Goal: Task Accomplishment & Management: Manage account settings

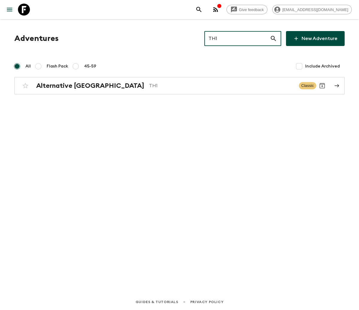
type input "TH1"
click at [68, 85] on h2 "Alternative [GEOGRAPHIC_DATA]" at bounding box center [90, 86] width 108 height 8
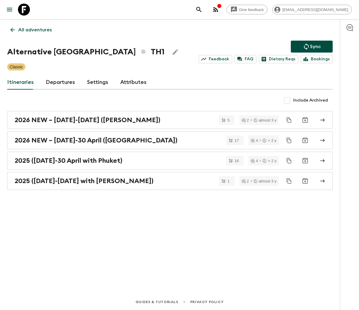
click at [59, 81] on link "Departures" at bounding box center [60, 82] width 29 height 14
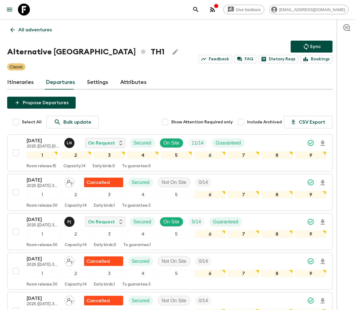
scroll to position [342, 0]
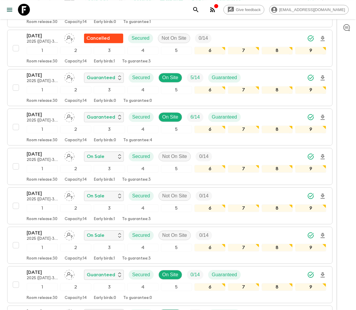
click at [15, 168] on input "checkbox" at bounding box center [16, 167] width 12 height 12
checkbox input "true"
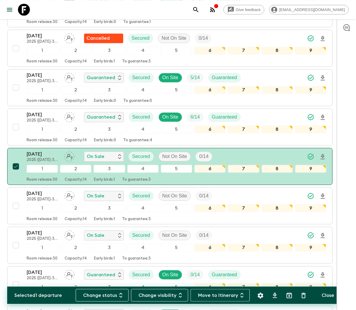
click at [105, 295] on button "Change status" at bounding box center [102, 295] width 53 height 13
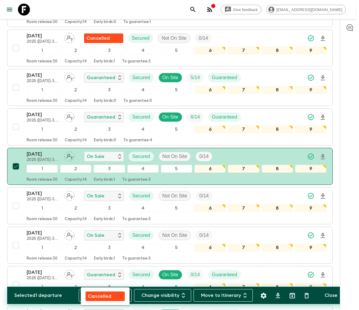
click at [106, 295] on p "Cancelled" at bounding box center [99, 296] width 23 height 7
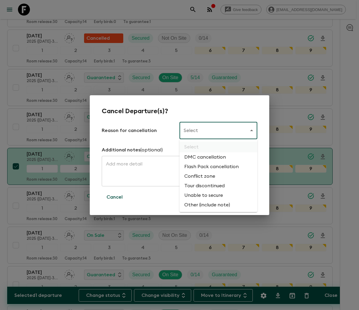
click at [210, 166] on li "Flash Pack cancellation" at bounding box center [218, 167] width 78 height 10
type input "FLASHPACK_CANCELLATION"
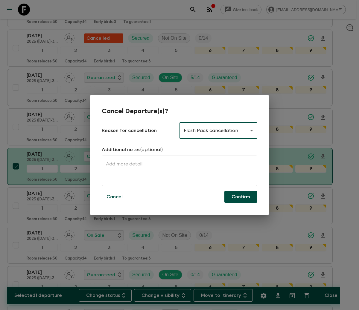
click at [240, 196] on button "Confirm" at bounding box center [240, 197] width 33 height 12
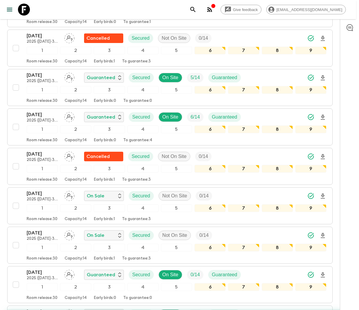
checkbox input "false"
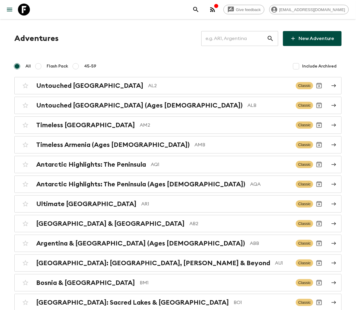
click at [235, 38] on input "text" at bounding box center [233, 38] width 65 height 17
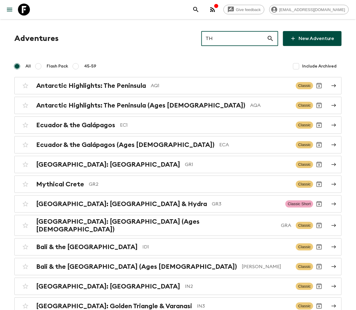
type input "TH2"
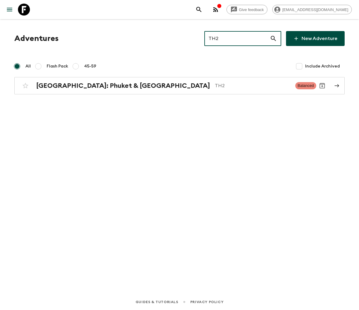
click at [91, 85] on h2 "[GEOGRAPHIC_DATA]: Phuket & [GEOGRAPHIC_DATA]" at bounding box center [123, 86] width 174 height 8
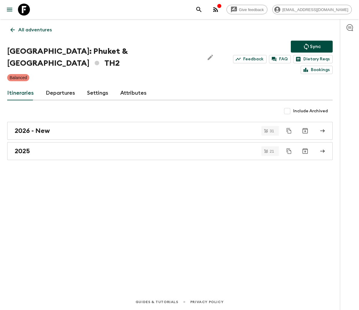
click at [59, 86] on link "Departures" at bounding box center [60, 93] width 29 height 14
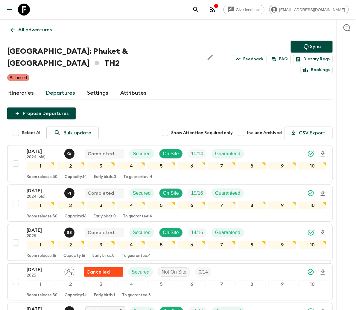
scroll to position [579, 0]
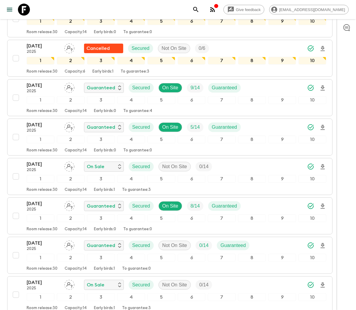
click at [15, 171] on input "checkbox" at bounding box center [16, 177] width 12 height 12
checkbox input "true"
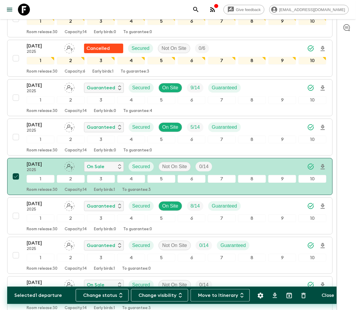
click at [104, 295] on button "Change status" at bounding box center [102, 295] width 53 height 13
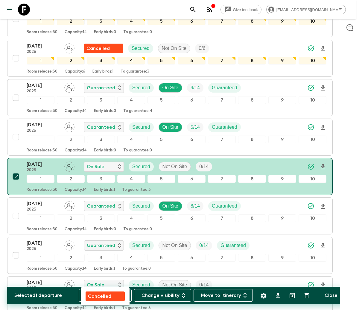
click at [105, 295] on p "Cancelled" at bounding box center [99, 296] width 23 height 7
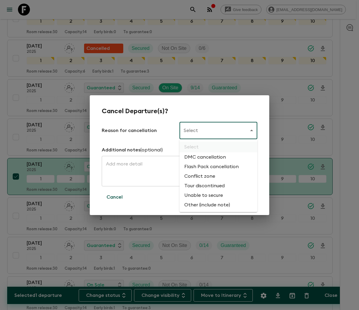
click at [210, 166] on li "Flash Pack cancellation" at bounding box center [218, 167] width 78 height 10
type input "FLASHPACK_CANCELLATION"
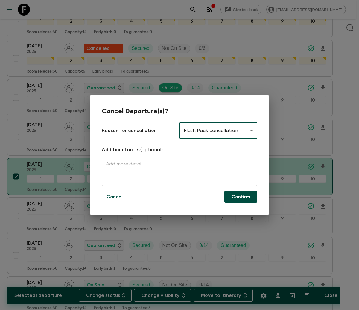
click at [240, 196] on button "Confirm" at bounding box center [240, 197] width 33 height 12
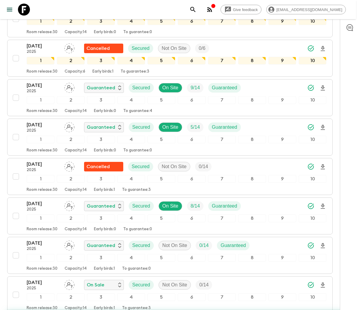
checkbox input "false"
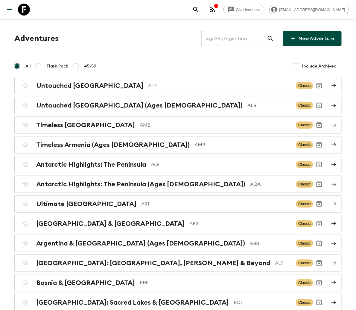
click at [235, 38] on input "text" at bounding box center [233, 38] width 65 height 17
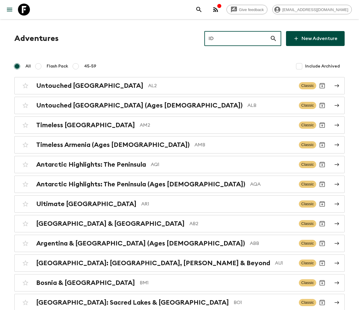
type input "ID2"
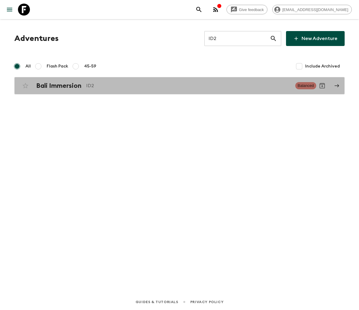
click at [59, 85] on h2 "Bali Immersion" at bounding box center [58, 86] width 45 height 8
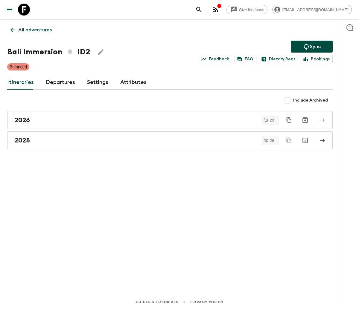
click at [59, 81] on link "Departures" at bounding box center [60, 82] width 29 height 14
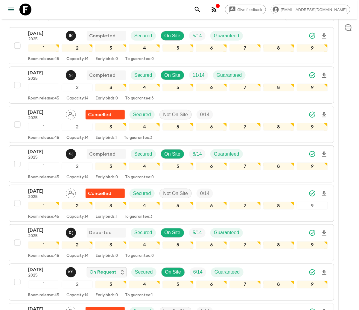
scroll to position [737, 0]
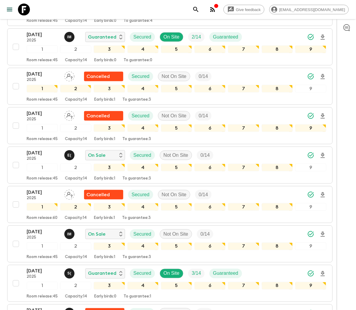
click at [15, 169] on input "checkbox" at bounding box center [16, 165] width 12 height 12
checkbox input "true"
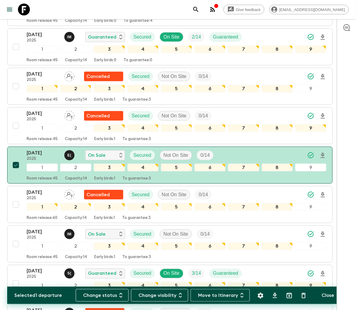
click at [104, 295] on button "Change status" at bounding box center [102, 295] width 53 height 13
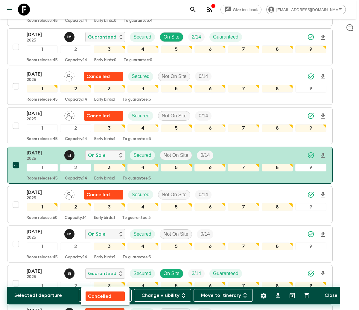
click at [106, 295] on p "Cancelled" at bounding box center [99, 296] width 23 height 7
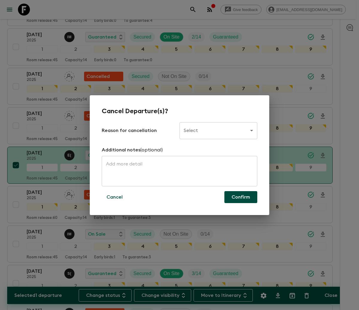
click at [218, 130] on body "Give feedback [PERSON_NAME][EMAIL_ADDRESS][DOMAIN_NAME] All adventures Bali Imm…" at bounding box center [179, 263] width 359 height 2001
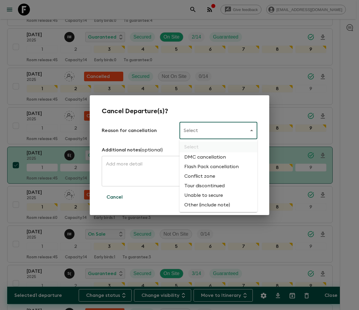
click at [210, 166] on li "Flash Pack cancellation" at bounding box center [218, 167] width 78 height 10
type input "FLASHPACK_CANCELLATION"
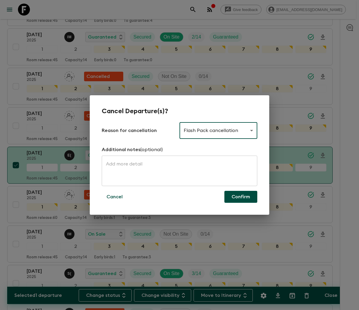
click at [240, 196] on button "Confirm" at bounding box center [240, 197] width 33 height 12
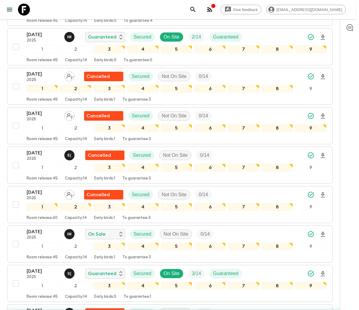
checkbox input "false"
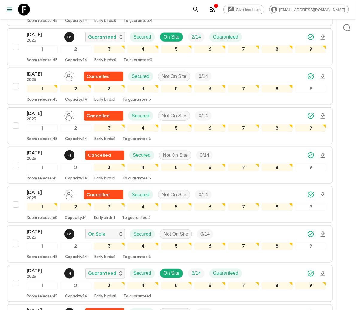
click at [10, 9] on icon "menu" at bounding box center [9, 9] width 7 height 7
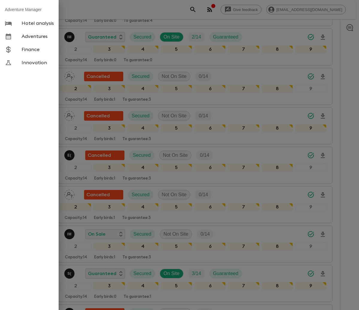
click at [34, 36] on span "Adventures" at bounding box center [38, 36] width 32 height 6
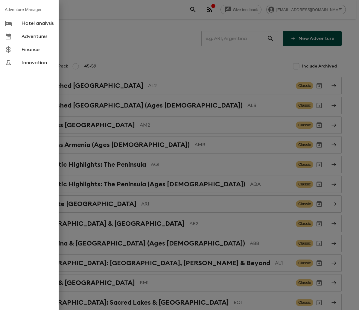
click at [236, 37] on div at bounding box center [179, 155] width 359 height 310
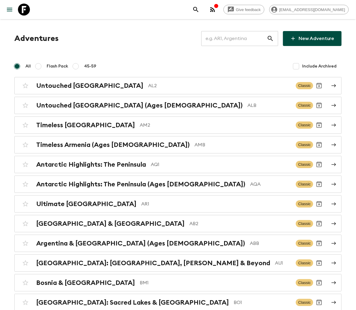
click at [4, 4] on button "menu" at bounding box center [10, 10] width 12 height 12
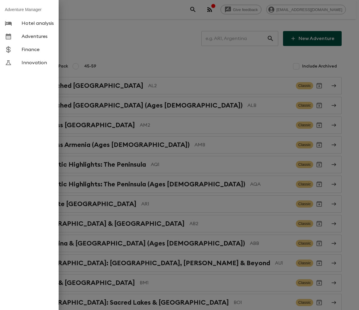
click at [163, 147] on div at bounding box center [179, 155] width 359 height 310
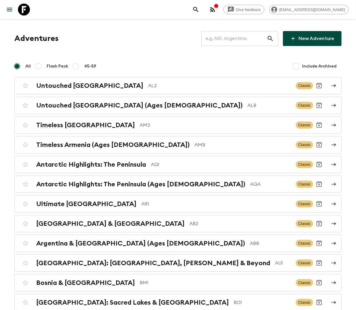
click at [236, 37] on input "text" at bounding box center [233, 38] width 65 height 17
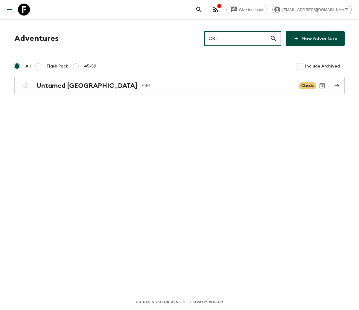
type input "CR1"
click at [68, 85] on h2 "Untamed [GEOGRAPHIC_DATA]" at bounding box center [86, 86] width 101 height 8
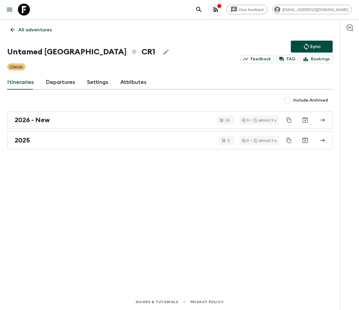
click at [59, 81] on link "Departures" at bounding box center [60, 82] width 29 height 14
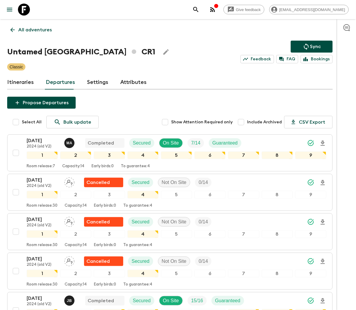
scroll to position [302, 0]
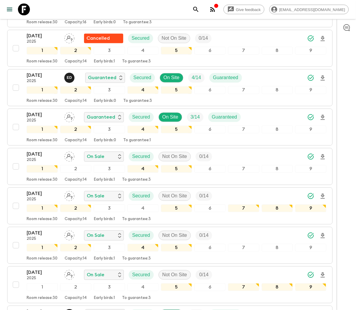
click at [15, 167] on input "checkbox" at bounding box center [16, 167] width 12 height 12
checkbox input "true"
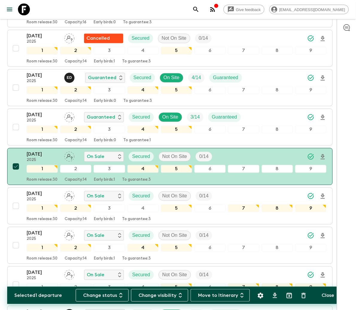
click at [104, 295] on button "Change status" at bounding box center [102, 295] width 53 height 13
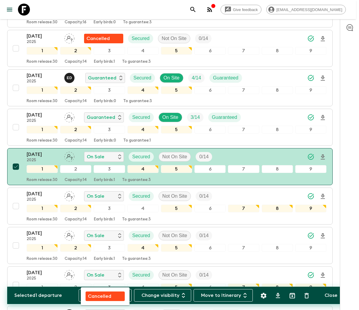
click at [106, 295] on p "Cancelled" at bounding box center [99, 296] width 23 height 7
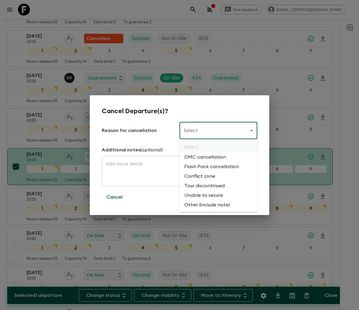
click at [210, 166] on li "Flash Pack cancellation" at bounding box center [218, 167] width 78 height 10
type input "FLASHPACK_CANCELLATION"
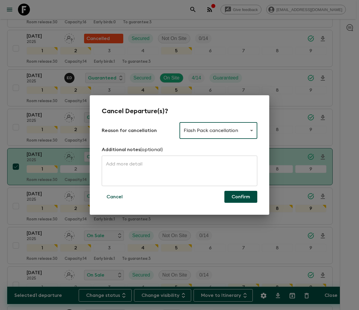
click at [240, 196] on button "Confirm" at bounding box center [240, 197] width 33 height 12
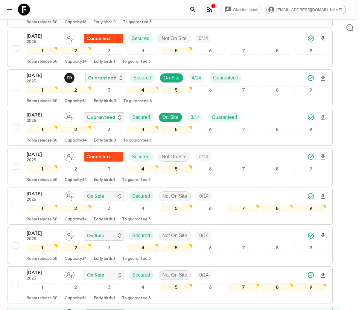
checkbox input "false"
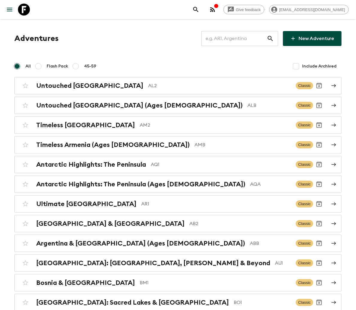
click at [236, 37] on input "text" at bounding box center [233, 38] width 65 height 17
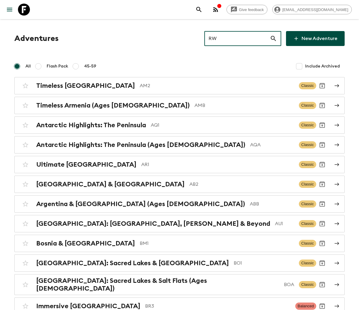
type input "RW1"
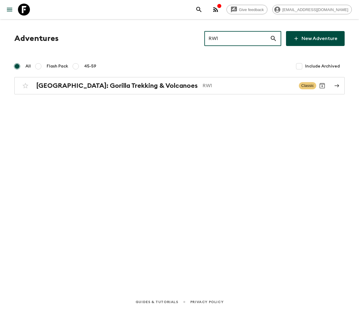
click at [94, 85] on h2 "[GEOGRAPHIC_DATA]: Gorilla Trekking & Volcanoes" at bounding box center [116, 86] width 161 height 8
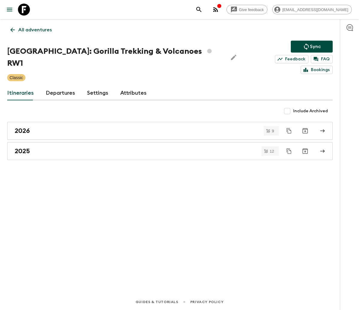
click at [59, 86] on link "Departures" at bounding box center [60, 93] width 29 height 14
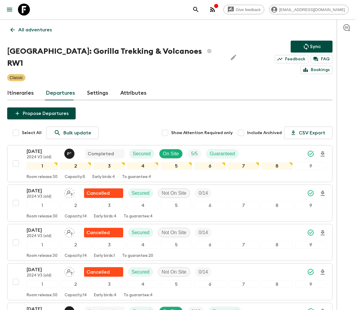
scroll to position [1093, 0]
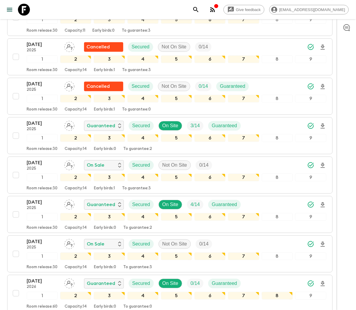
click at [15, 169] on input "checkbox" at bounding box center [16, 175] width 12 height 12
checkbox input "true"
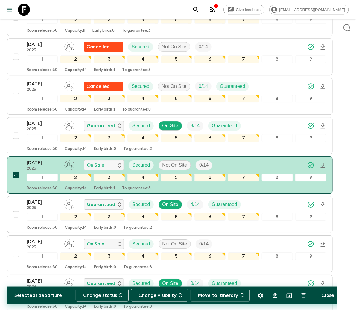
click at [105, 295] on button "Change status" at bounding box center [102, 295] width 53 height 13
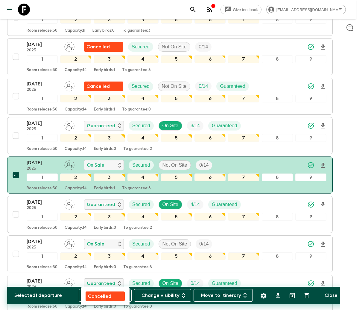
click at [106, 295] on p "Cancelled" at bounding box center [99, 296] width 23 height 7
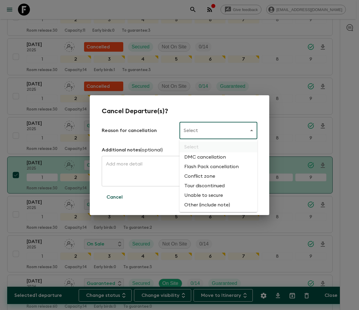
click at [210, 166] on li "Flash Pack cancellation" at bounding box center [218, 167] width 78 height 10
type input "FLASHPACK_CANCELLATION"
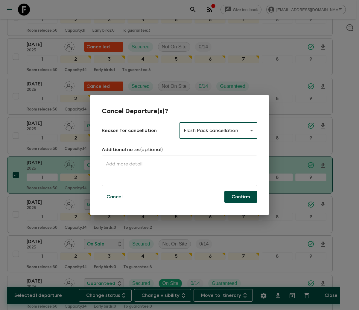
click at [240, 196] on button "Confirm" at bounding box center [240, 197] width 33 height 12
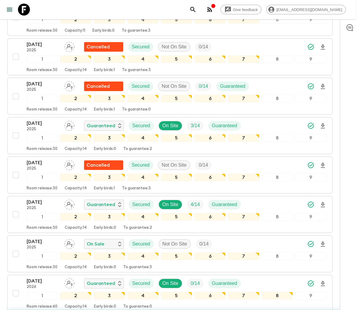
checkbox input "false"
